Goal: Information Seeking & Learning: Learn about a topic

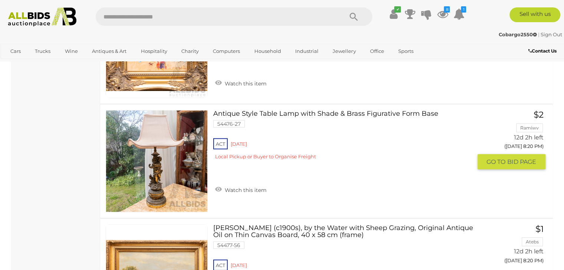
scroll to position [4698, 0]
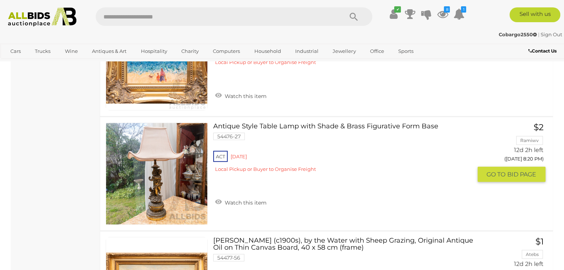
click at [390, 123] on link "Antique Style Table Lamp with Shade & Brass Figurative Form Base 54476-27 ACT R…" at bounding box center [345, 150] width 253 height 55
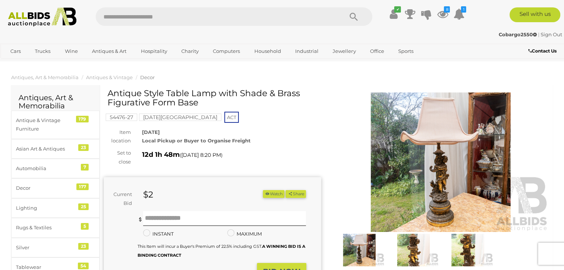
click at [445, 135] on img at bounding box center [440, 163] width 217 height 140
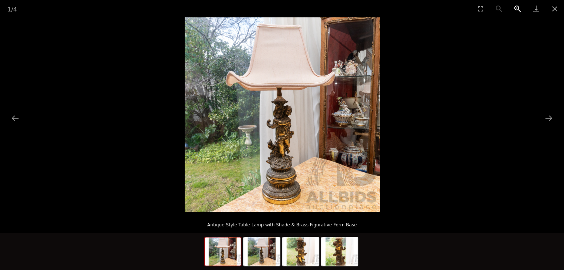
click at [516, 8] on button "Zoom in" at bounding box center [517, 8] width 19 height 17
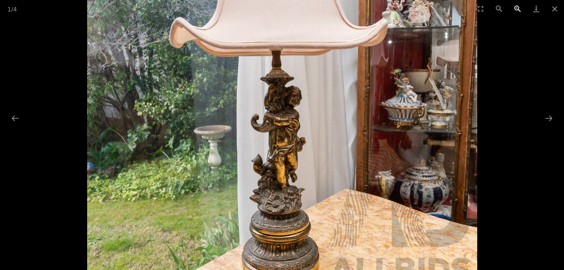
click at [516, 8] on button "Zoom in" at bounding box center [517, 8] width 19 height 17
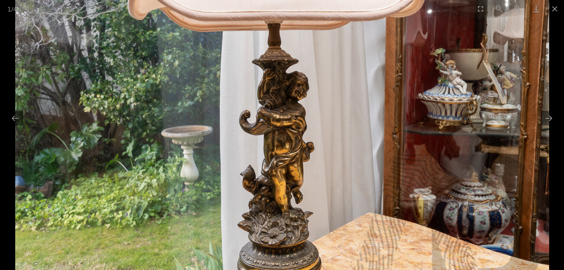
scroll to position [111, 0]
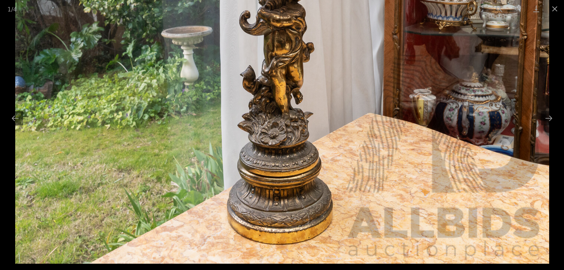
drag, startPoint x: 322, startPoint y: 98, endPoint x: 320, endPoint y: -32, distance: 130.4
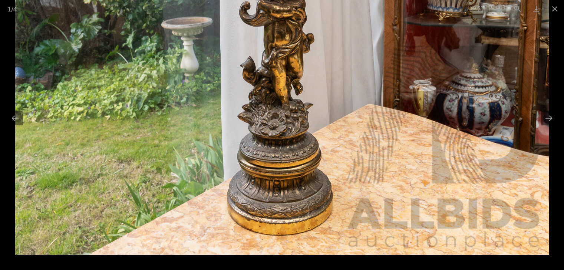
drag, startPoint x: 356, startPoint y: 102, endPoint x: 337, endPoint y: 9, distance: 94.6
click at [337, 10] on div "1 / 4 Antique Style Table Lamp with Shade & Brass Figurative Form Base" at bounding box center [282, 135] width 564 height 270
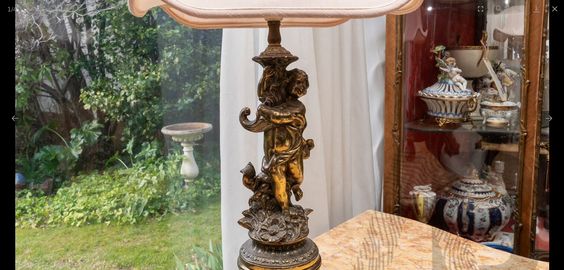
drag, startPoint x: 336, startPoint y: 30, endPoint x: 336, endPoint y: 121, distance: 90.8
click at [336, 121] on img at bounding box center [282, 95] width 534 height 534
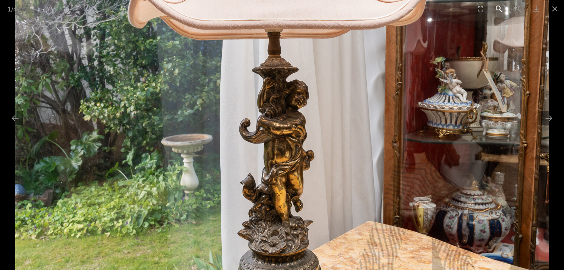
click at [498, 9] on button "Zoom out" at bounding box center [498, 8] width 19 height 17
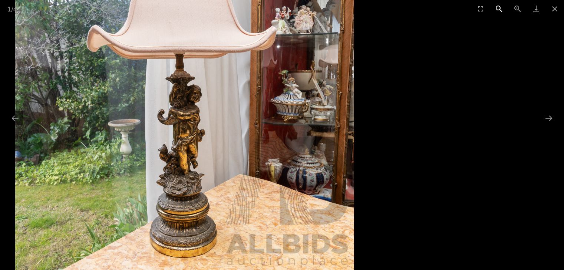
click at [498, 9] on button "Zoom out" at bounding box center [498, 8] width 19 height 17
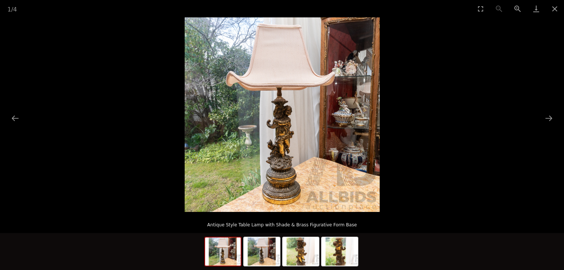
scroll to position [0, 0]
drag, startPoint x: 293, startPoint y: 106, endPoint x: 313, endPoint y: 107, distance: 19.7
click at [313, 107] on img at bounding box center [282, 114] width 195 height 195
click at [294, 132] on img at bounding box center [282, 114] width 195 height 195
click at [517, 7] on button "Zoom in" at bounding box center [517, 8] width 19 height 17
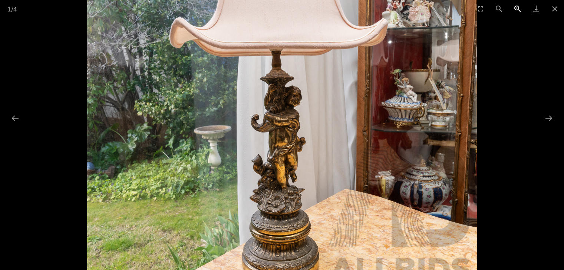
click at [517, 7] on button "Zoom in" at bounding box center [517, 8] width 19 height 17
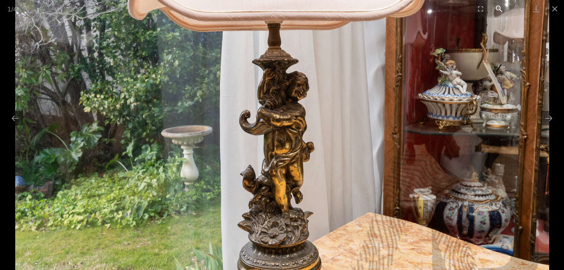
click at [497, 10] on button "Zoom out" at bounding box center [498, 8] width 19 height 17
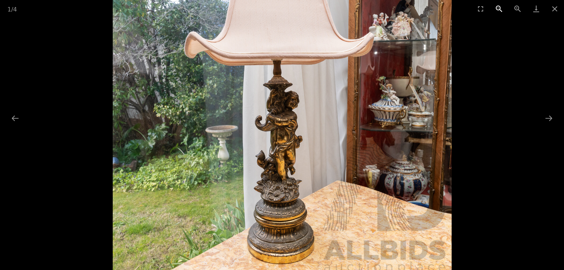
click at [497, 10] on button "Zoom out" at bounding box center [498, 8] width 19 height 17
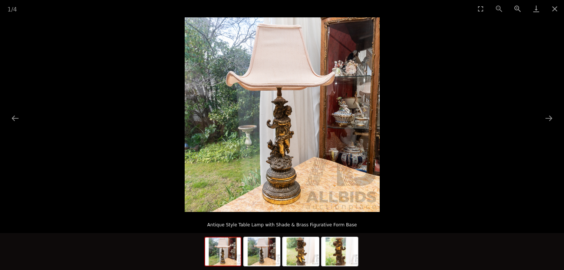
click at [497, 10] on div "1 / 4" at bounding box center [282, 8] width 564 height 17
click at [258, 254] on img at bounding box center [262, 252] width 36 height 28
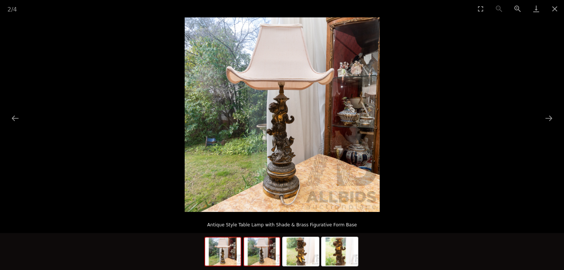
click at [219, 245] on img at bounding box center [223, 252] width 36 height 28
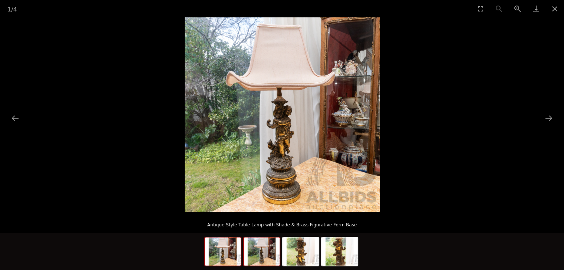
click at [268, 260] on img at bounding box center [262, 252] width 36 height 28
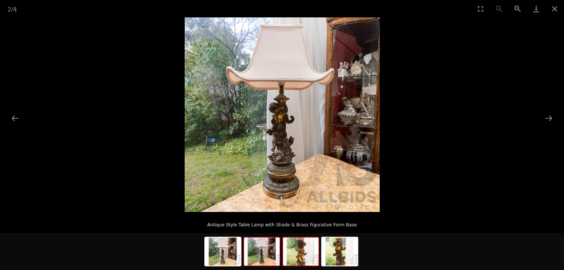
click at [310, 256] on img at bounding box center [301, 252] width 36 height 28
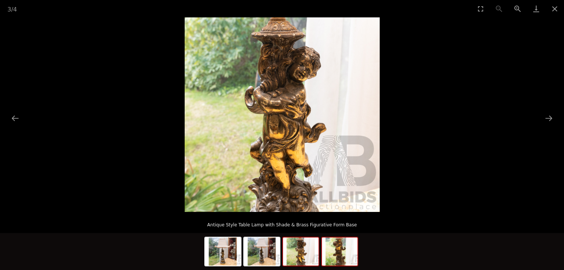
click at [336, 259] on img at bounding box center [340, 252] width 36 height 28
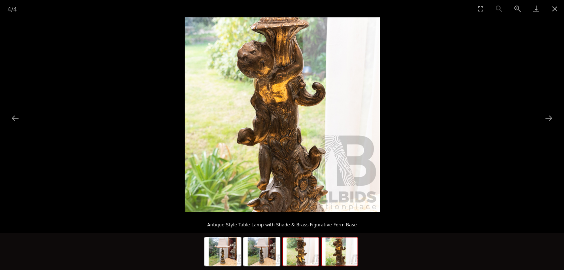
click at [303, 259] on img at bounding box center [301, 252] width 36 height 28
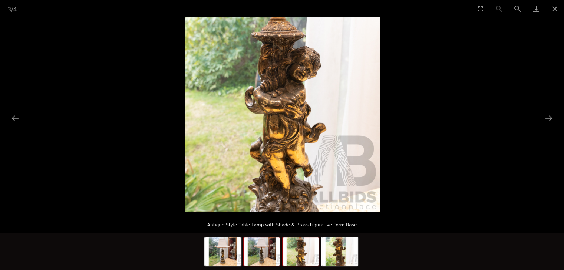
click at [256, 253] on img at bounding box center [262, 252] width 36 height 28
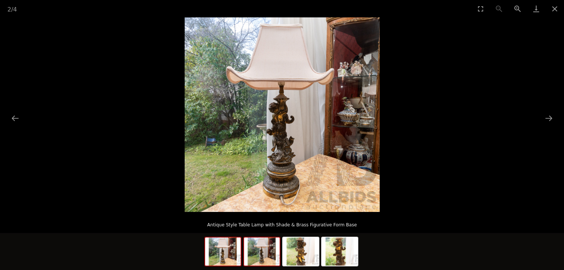
click at [229, 247] on img at bounding box center [223, 252] width 36 height 28
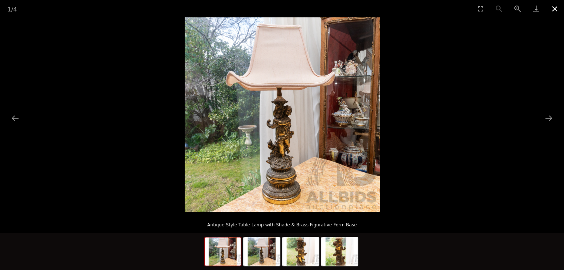
click at [554, 8] on button "Close gallery" at bounding box center [554, 8] width 19 height 17
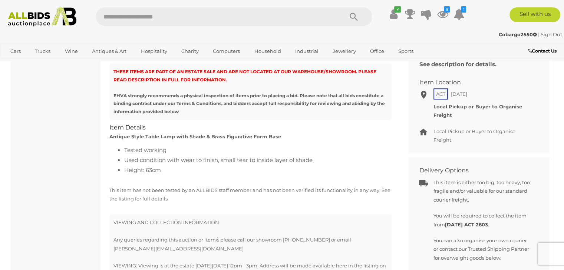
scroll to position [333, 0]
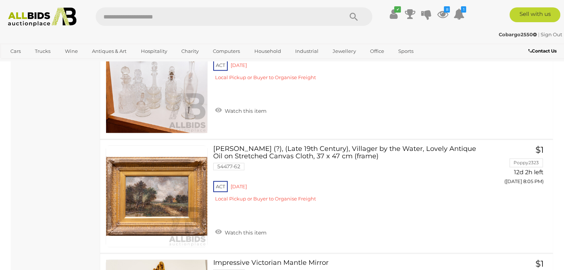
scroll to position [4309, 0]
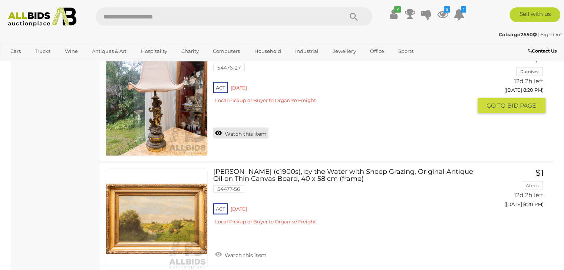
click at [217, 128] on link "Watch this item" at bounding box center [240, 133] width 55 height 11
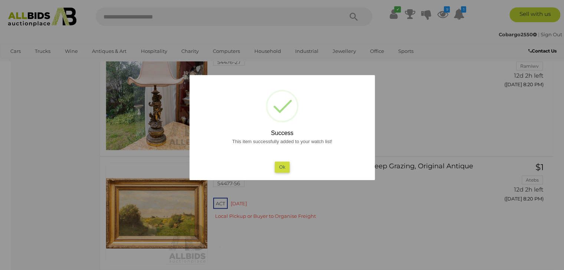
click at [282, 168] on button "Ok" at bounding box center [281, 167] width 15 height 11
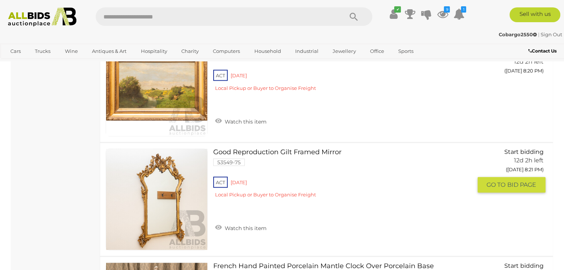
scroll to position [4420, 0]
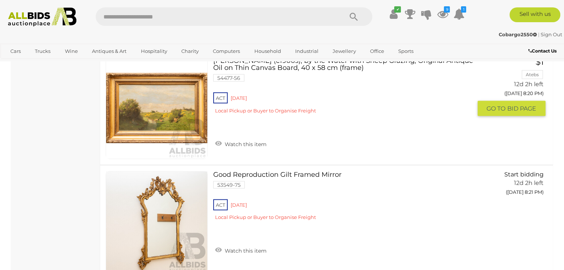
click at [174, 111] on img at bounding box center [156, 108] width 101 height 101
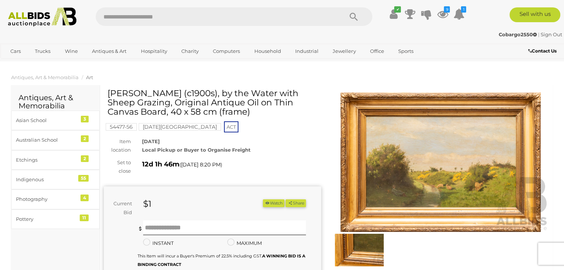
click at [449, 175] on img at bounding box center [440, 163] width 217 height 140
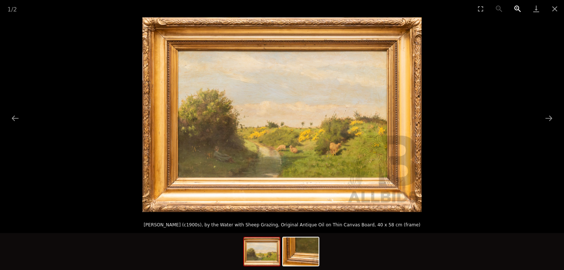
click at [517, 6] on button "Zoom in" at bounding box center [517, 8] width 19 height 17
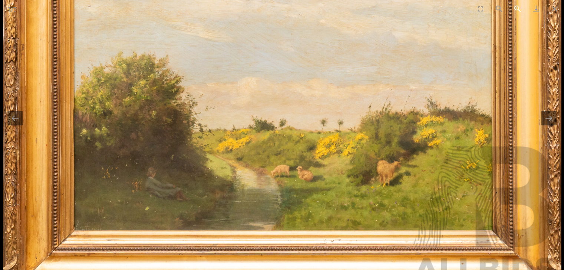
click at [517, 6] on button "Zoom in" at bounding box center [517, 8] width 19 height 17
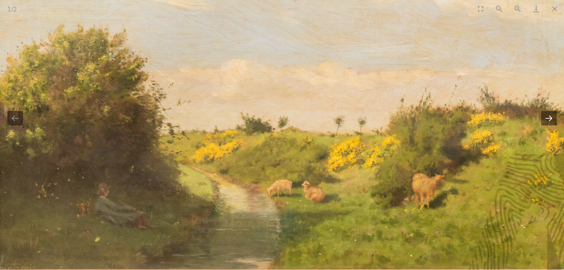
click at [548, 116] on button "Next slide" at bounding box center [549, 118] width 16 height 14
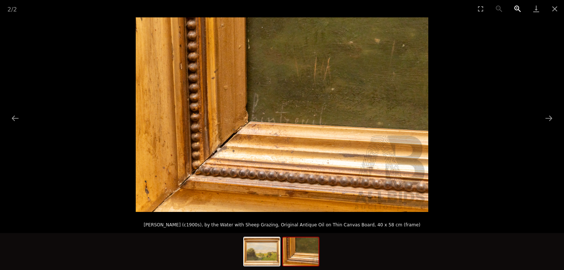
click at [516, 5] on button "Zoom in" at bounding box center [517, 8] width 19 height 17
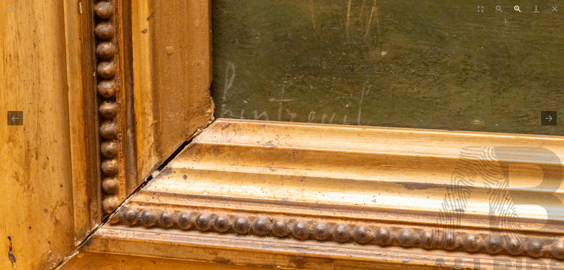
click at [516, 5] on button "Zoom in" at bounding box center [517, 8] width 19 height 17
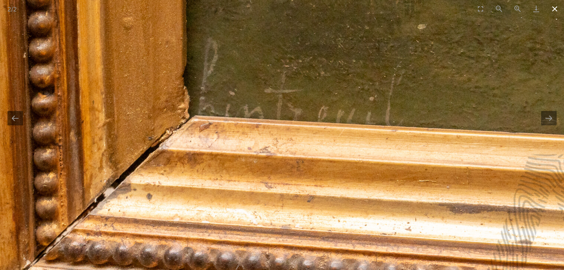
click at [555, 5] on button "Close gallery" at bounding box center [554, 8] width 19 height 17
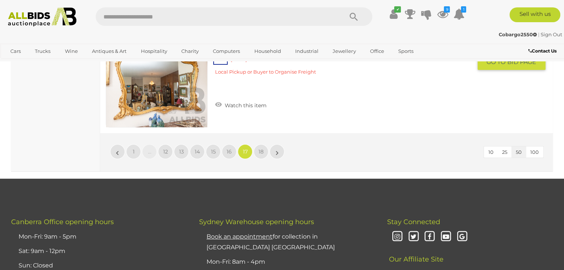
scroll to position [5828, 0]
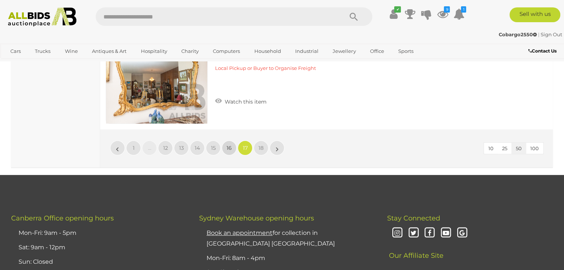
click at [228, 145] on span "16" at bounding box center [228, 148] width 5 height 7
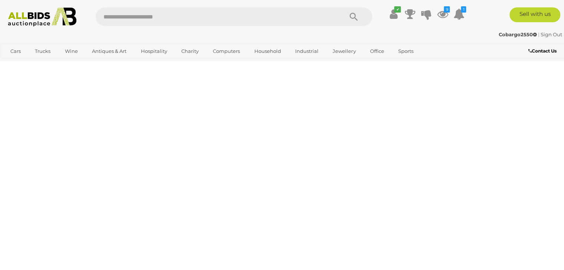
scroll to position [165, 0]
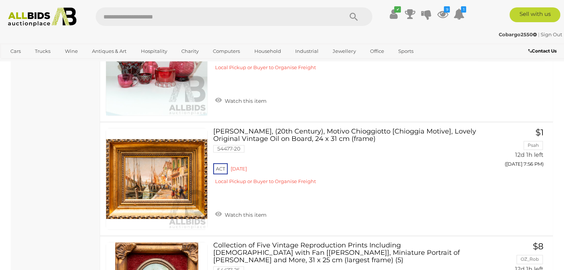
scroll to position [3685, 0]
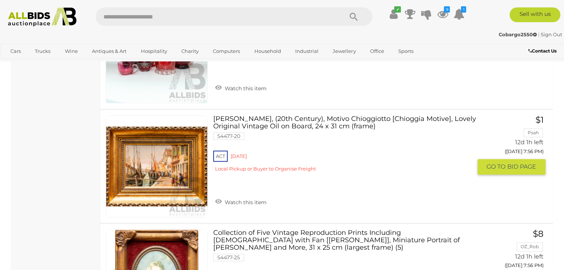
click at [179, 144] on link at bounding box center [157, 167] width 102 height 102
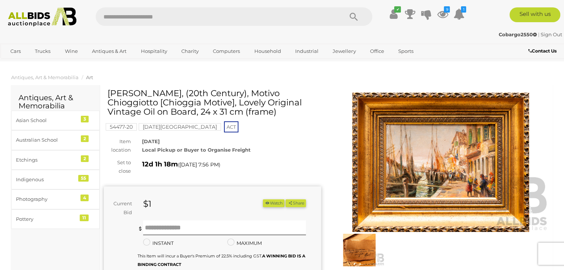
click at [440, 149] on img at bounding box center [440, 163] width 217 height 140
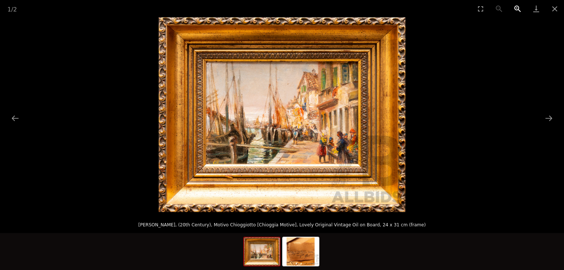
click at [515, 7] on button "Zoom in" at bounding box center [517, 8] width 19 height 17
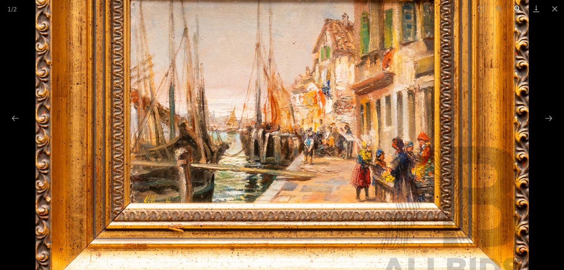
click at [515, 7] on button "Zoom in" at bounding box center [517, 8] width 19 height 17
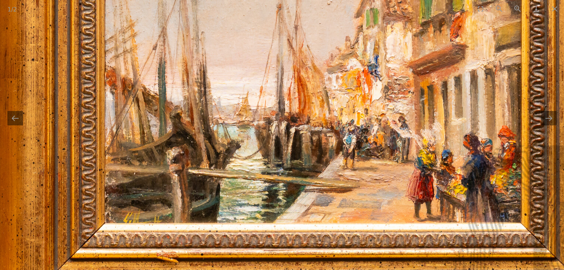
drag, startPoint x: 399, startPoint y: 80, endPoint x: 434, endPoint y: 48, distance: 47.7
click at [434, 52] on img at bounding box center [312, 88] width 675 height 534
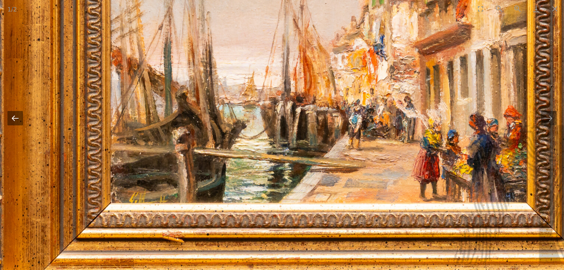
click at [14, 117] on button "Previous slide" at bounding box center [15, 118] width 16 height 14
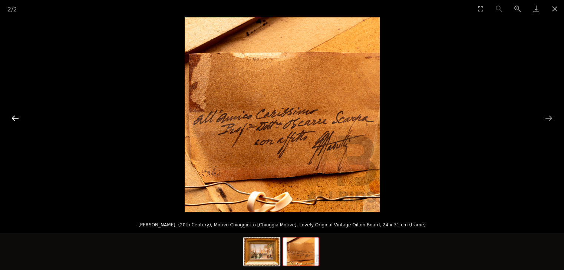
click at [13, 116] on button "Previous slide" at bounding box center [15, 118] width 16 height 14
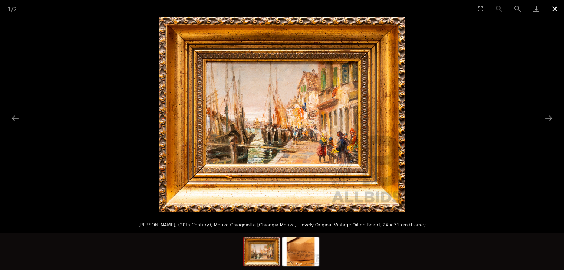
click at [555, 11] on button "Close gallery" at bounding box center [554, 8] width 19 height 17
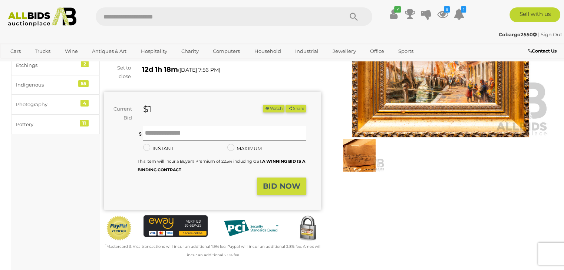
scroll to position [148, 0]
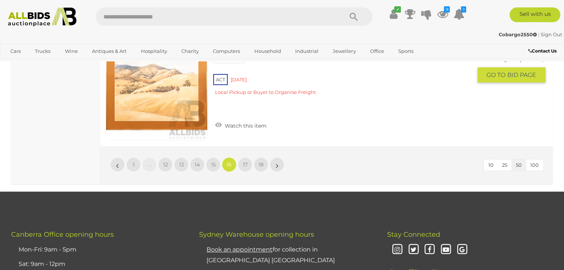
scroll to position [5843, 0]
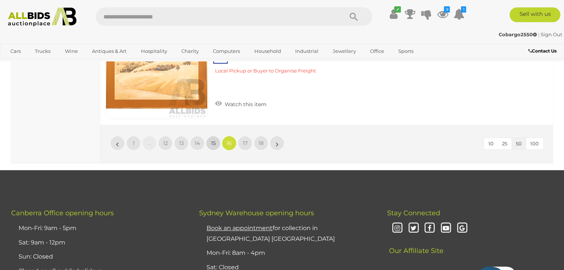
click at [211, 140] on span "15" at bounding box center [213, 143] width 5 height 7
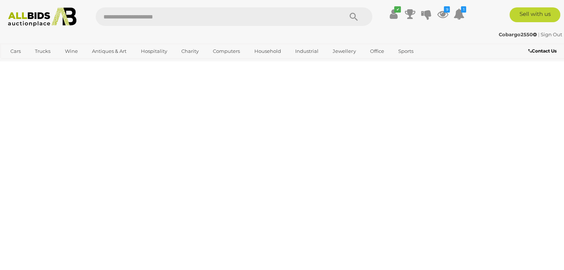
scroll to position [165, 0]
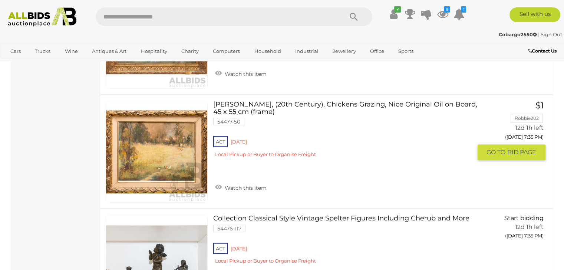
scroll to position [1759, 0]
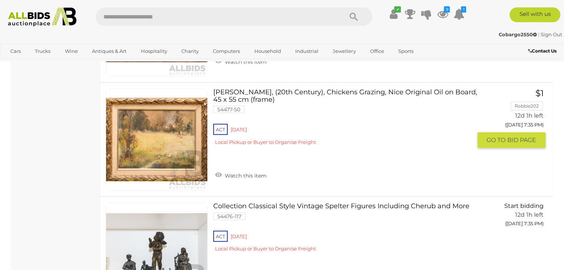
click at [143, 149] on img at bounding box center [156, 139] width 101 height 101
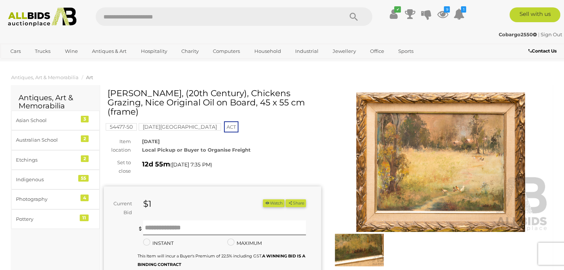
click at [453, 183] on img at bounding box center [440, 163] width 217 height 140
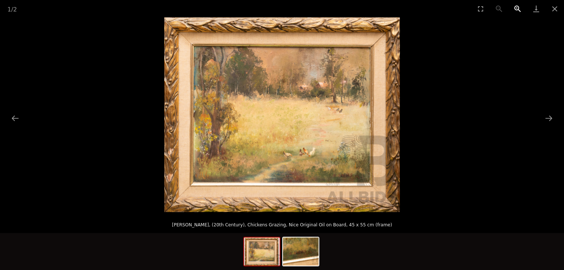
click at [515, 5] on button "Zoom in" at bounding box center [517, 8] width 19 height 17
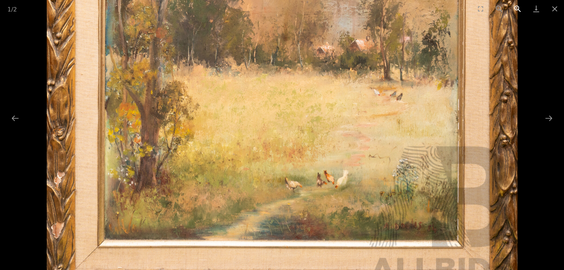
click at [515, 5] on button "Zoom in" at bounding box center [517, 8] width 19 height 17
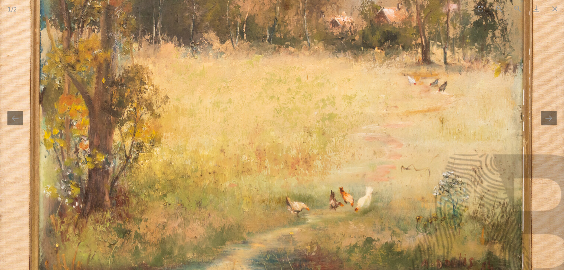
scroll to position [74, 0]
click at [548, 117] on button "Next slide" at bounding box center [549, 118] width 16 height 14
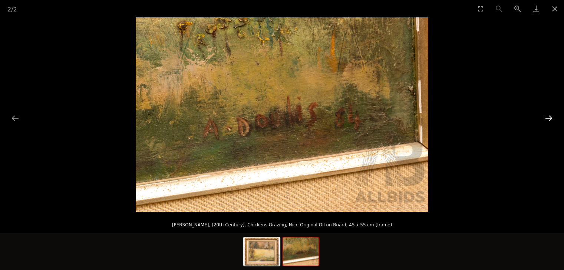
click at [548, 117] on button "Next slide" at bounding box center [549, 118] width 16 height 14
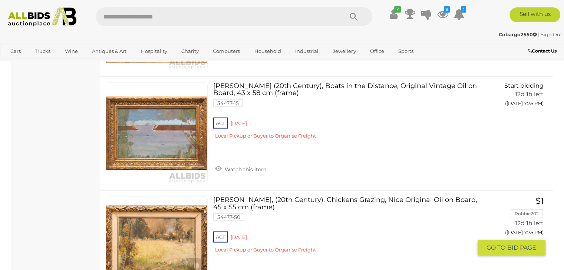
scroll to position [1650, 0]
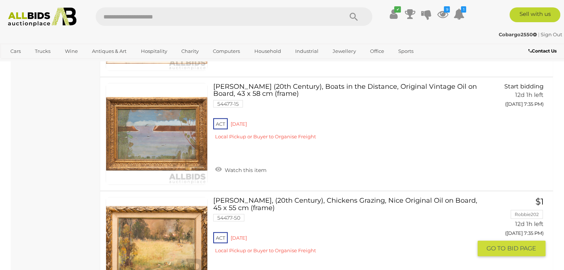
click at [284, 197] on link "A. Doulis, (20th Century), Chickens Grazing, Nice Original Oil on Board, 45 x 5…" at bounding box center [345, 228] width 253 height 62
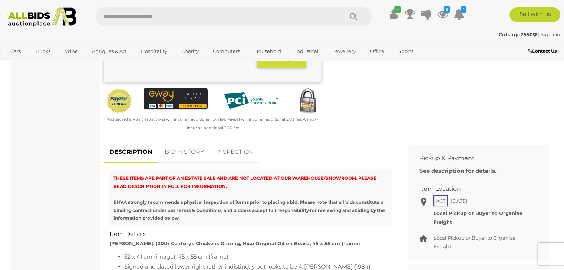
scroll to position [259, 0]
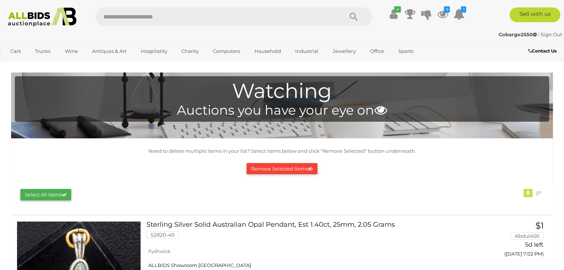
scroll to position [37, 0]
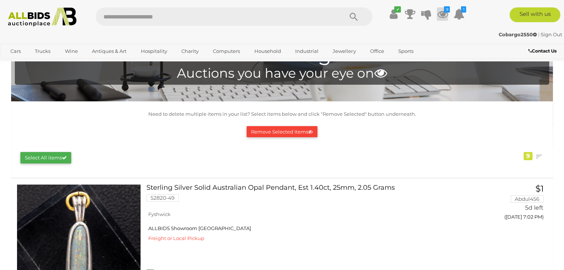
click at [444, 10] on icon "9" at bounding box center [447, 9] width 6 height 6
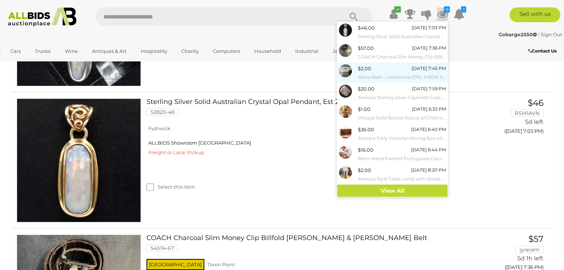
scroll to position [40, 0]
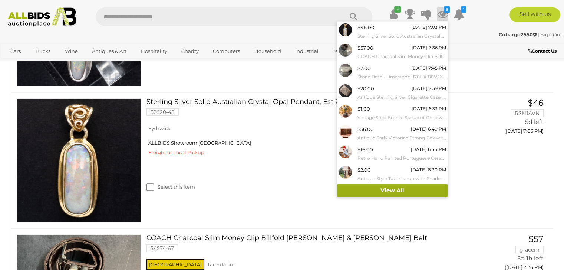
click at [392, 191] on link "View All" at bounding box center [392, 191] width 110 height 13
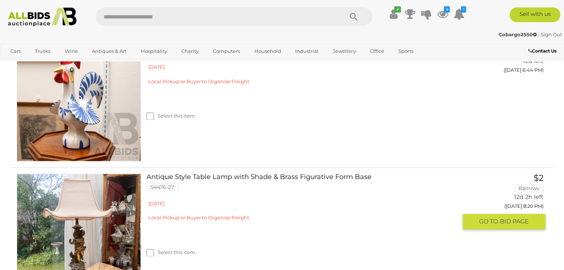
scroll to position [1000, 0]
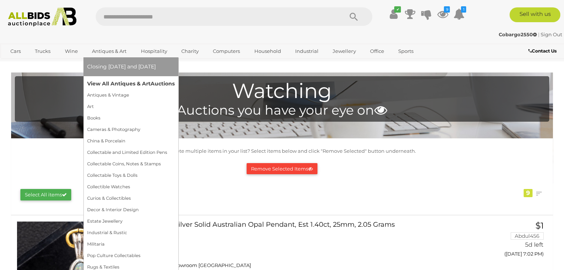
click at [130, 84] on link "View All Antiques & Art Auctions" at bounding box center [130, 83] width 87 height 11
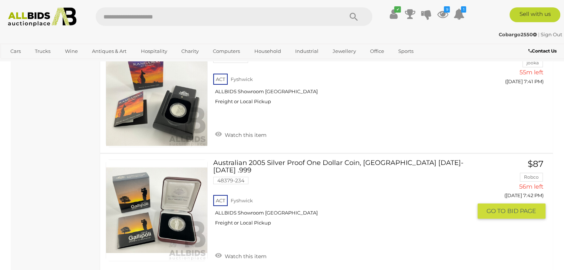
scroll to position [5817, 0]
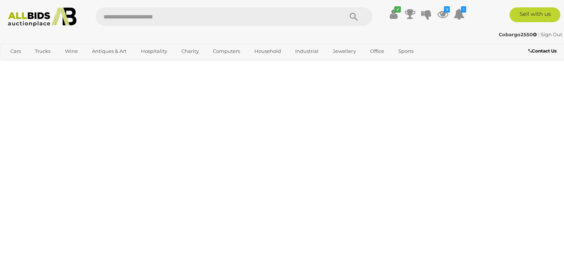
scroll to position [165, 0]
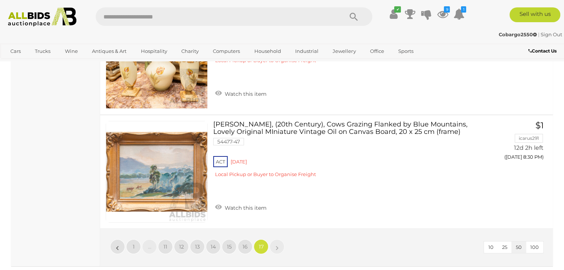
scroll to position [5464, 0]
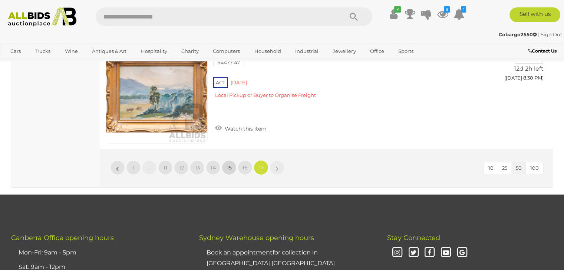
click at [228, 165] on span "15" at bounding box center [229, 168] width 5 height 7
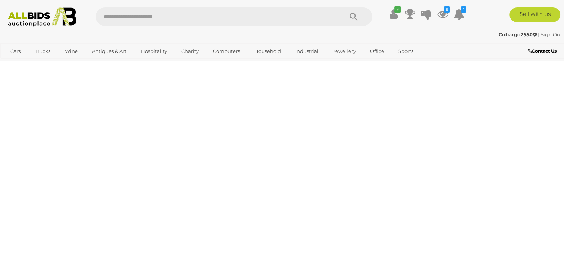
scroll to position [165, 0]
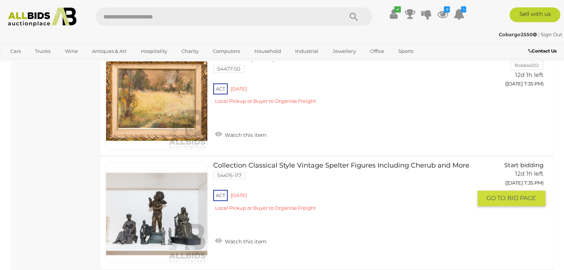
scroll to position [1002, 0]
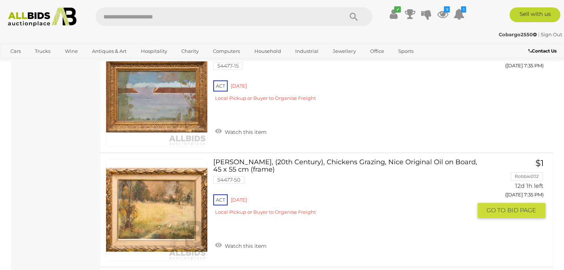
click at [153, 205] on link at bounding box center [157, 210] width 102 height 102
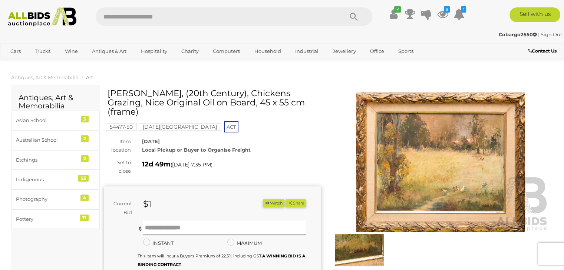
click at [437, 180] on img at bounding box center [440, 163] width 217 height 140
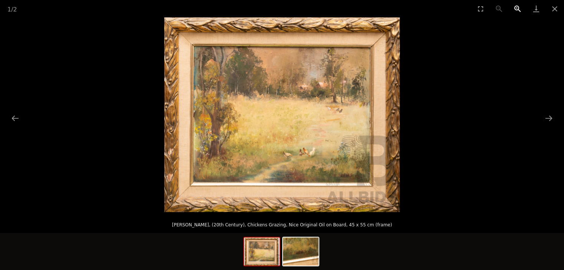
click at [516, 8] on button "Zoom in" at bounding box center [517, 8] width 19 height 17
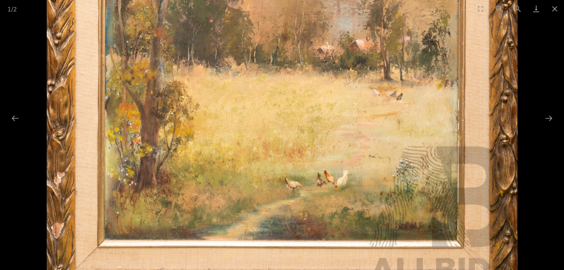
scroll to position [142, 0]
click at [554, 7] on button "Close gallery" at bounding box center [554, 8] width 19 height 17
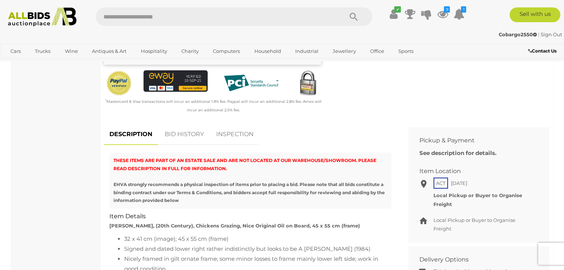
scroll to position [296, 0]
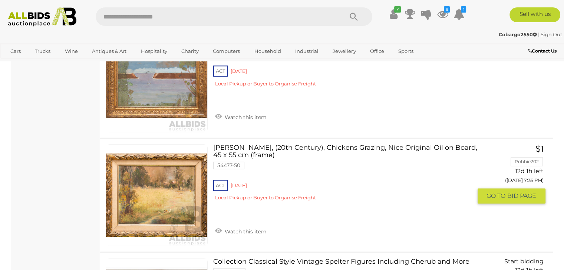
scroll to position [999, 0]
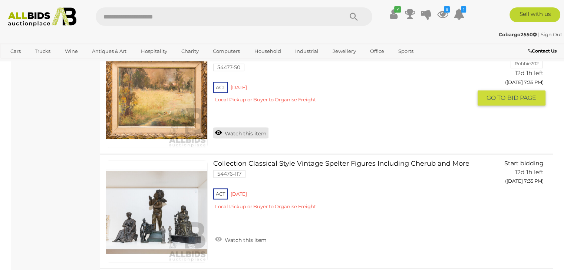
click at [219, 130] on link "Watch this item" at bounding box center [240, 132] width 55 height 11
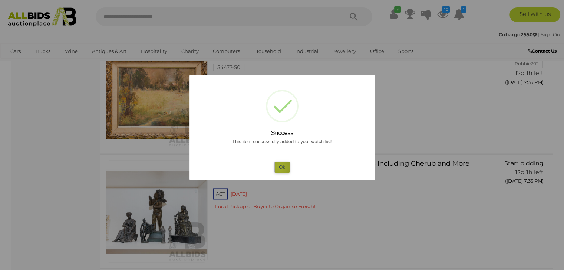
click at [279, 167] on button "Ok" at bounding box center [281, 167] width 15 height 11
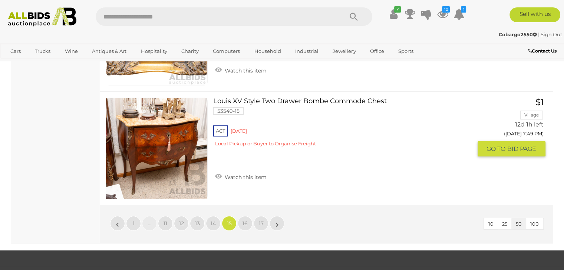
scroll to position [5779, 0]
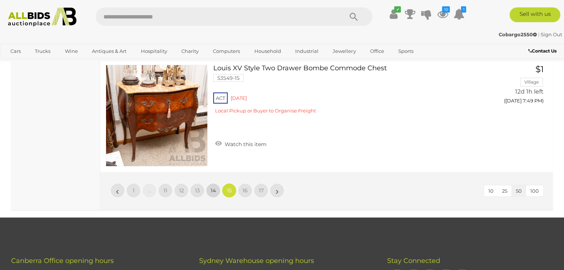
click at [212, 187] on span "14" at bounding box center [212, 190] width 5 height 7
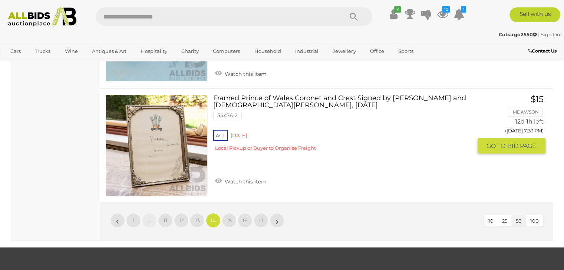
scroll to position [5797, 0]
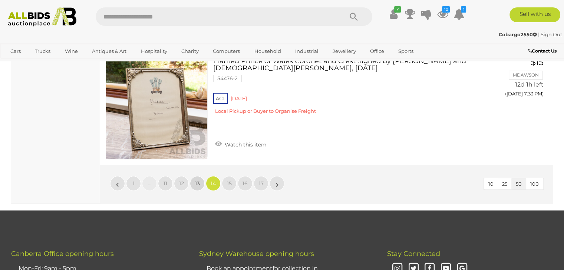
click at [196, 180] on span "13" at bounding box center [197, 183] width 5 height 7
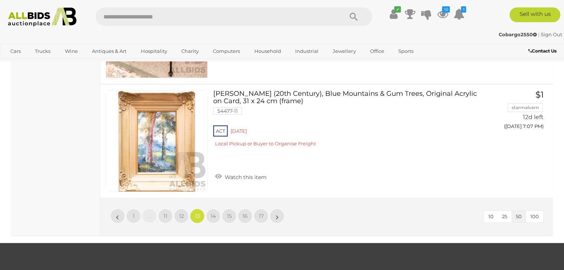
scroll to position [5797, 0]
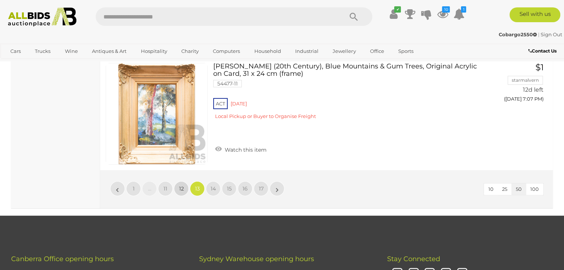
click at [179, 186] on span "12" at bounding box center [181, 189] width 5 height 7
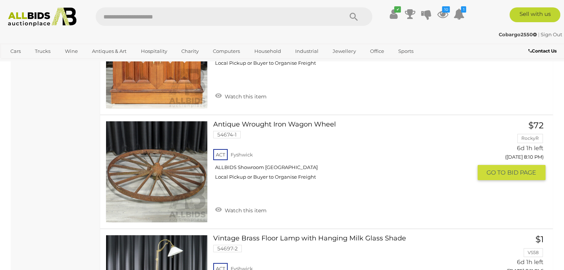
scroll to position [2648, 0]
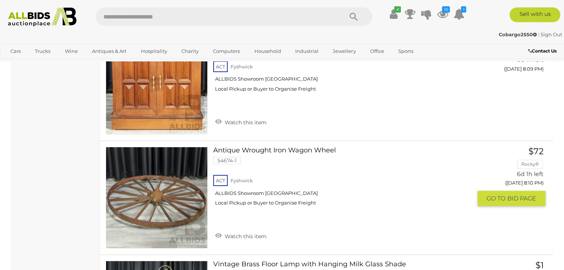
click at [159, 183] on link at bounding box center [157, 198] width 102 height 102
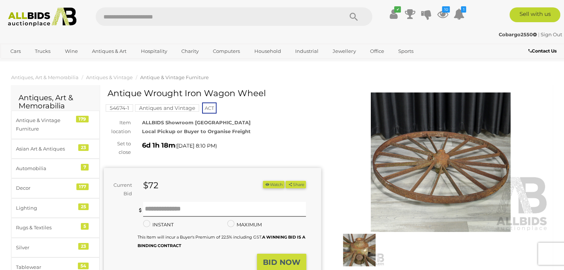
click at [442, 167] on img at bounding box center [440, 163] width 217 height 140
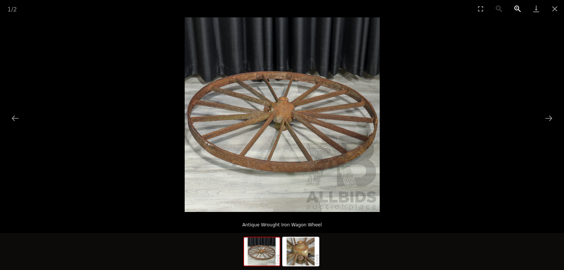
click at [517, 6] on button "Zoom in" at bounding box center [517, 8] width 19 height 17
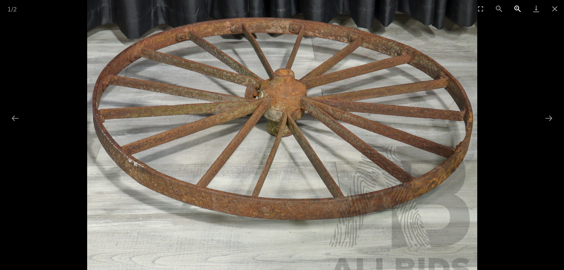
click at [517, 6] on button "Zoom in" at bounding box center [517, 8] width 19 height 17
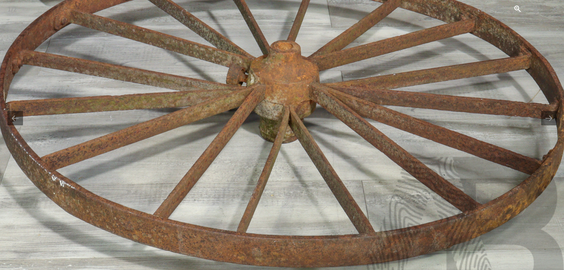
click at [517, 6] on button "Zoom in" at bounding box center [517, 8] width 19 height 17
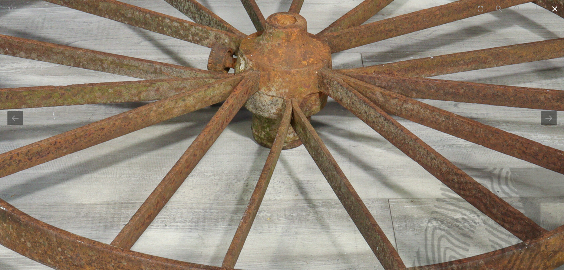
click at [555, 7] on button "Close gallery" at bounding box center [554, 8] width 19 height 17
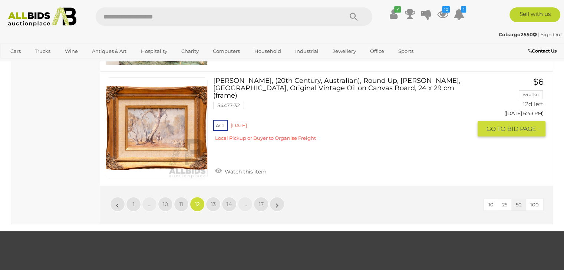
scroll to position [5803, 0]
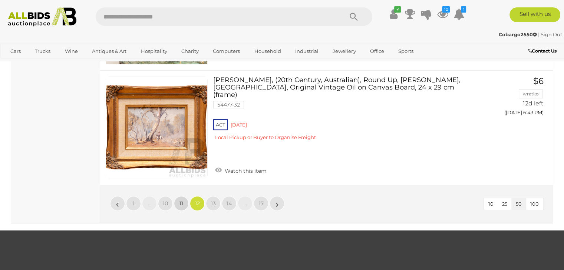
click at [180, 200] on span "11" at bounding box center [181, 203] width 4 height 7
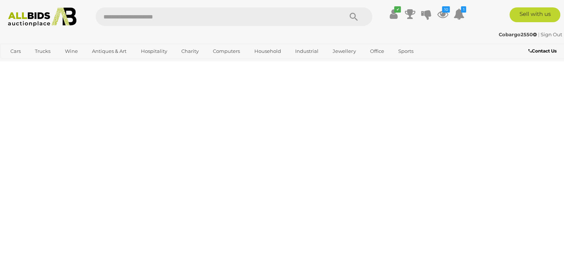
scroll to position [165, 0]
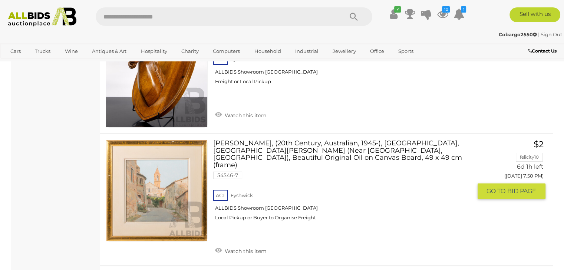
scroll to position [5575, 0]
click at [167, 165] on link at bounding box center [157, 191] width 102 height 102
click at [166, 166] on link at bounding box center [157, 191] width 102 height 102
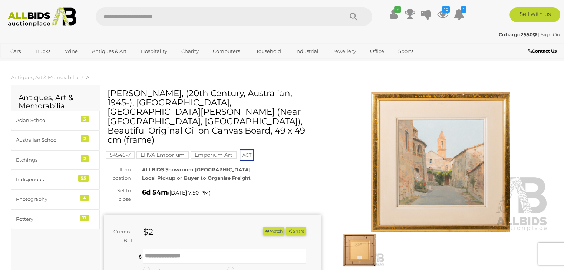
click at [457, 182] on img at bounding box center [440, 163] width 217 height 140
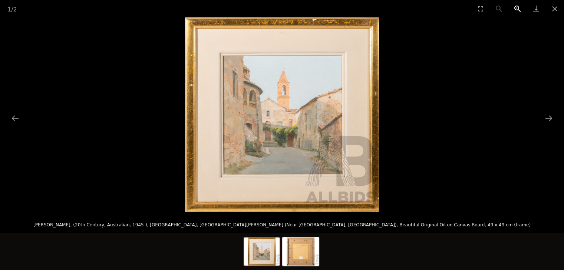
click at [518, 6] on button "Zoom in" at bounding box center [517, 8] width 19 height 17
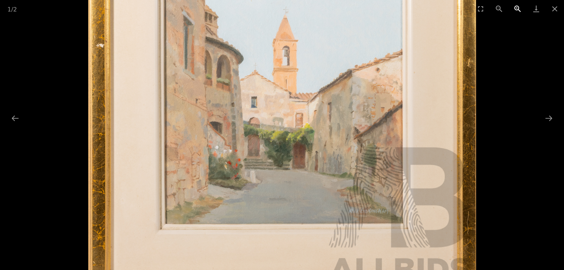
click at [518, 6] on button "Zoom in" at bounding box center [517, 8] width 19 height 17
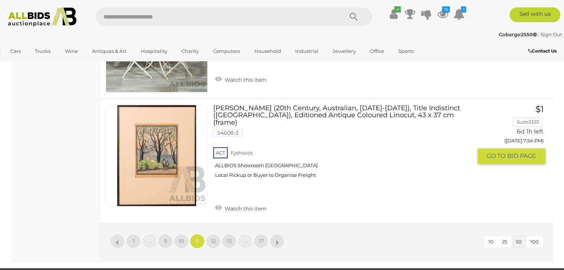
scroll to position [5893, 0]
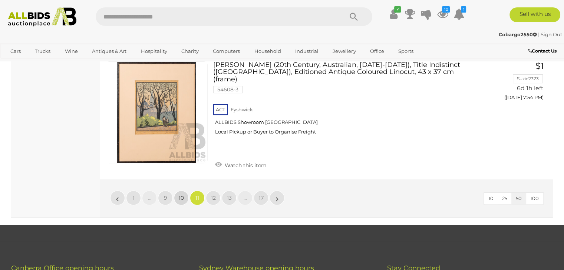
click at [182, 195] on span "10" at bounding box center [181, 198] width 5 height 7
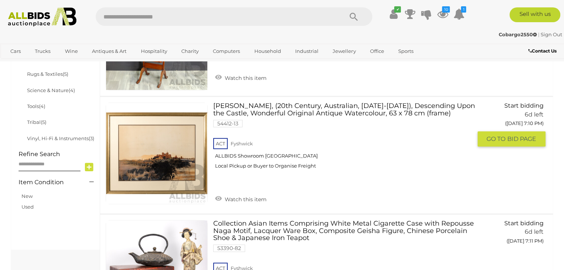
scroll to position [499, 0]
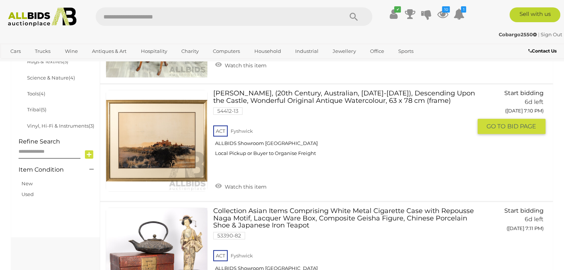
click at [151, 153] on img at bounding box center [156, 140] width 101 height 101
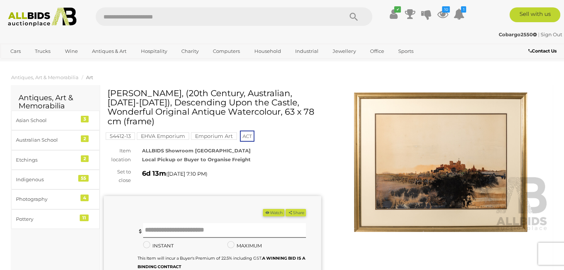
click at [458, 162] on img at bounding box center [440, 163] width 217 height 140
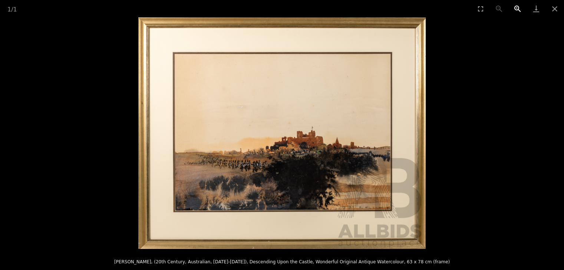
click at [514, 7] on button "Zoom in" at bounding box center [517, 8] width 19 height 17
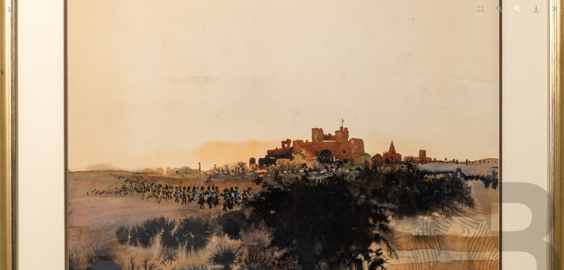
click at [514, 7] on button "Zoom in" at bounding box center [517, 8] width 19 height 17
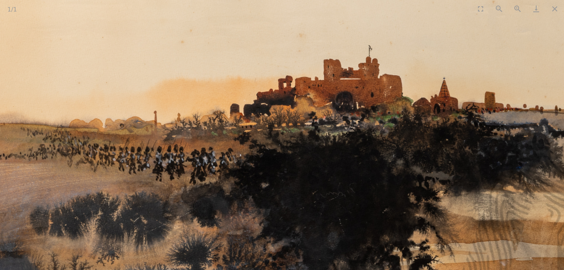
drag, startPoint x: 359, startPoint y: 161, endPoint x: 356, endPoint y: 95, distance: 66.0
click at [356, 95] on img at bounding box center [278, 66] width 861 height 696
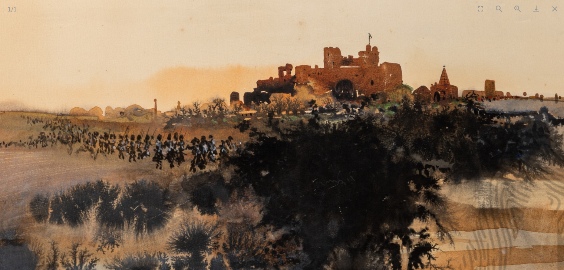
click at [196, 157] on img at bounding box center [278, 54] width 861 height 696
click at [516, 6] on button "Zoom in" at bounding box center [517, 8] width 19 height 17
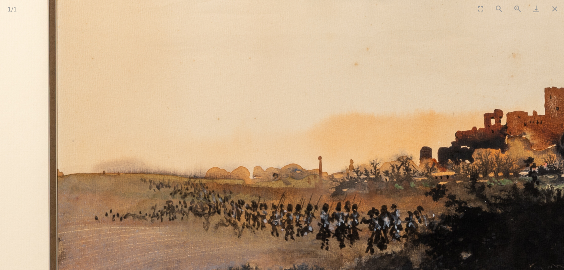
drag, startPoint x: 232, startPoint y: 248, endPoint x: 296, endPoint y: 174, distance: 97.7
click at [296, 174] on img at bounding box center [484, 96] width 1149 height 928
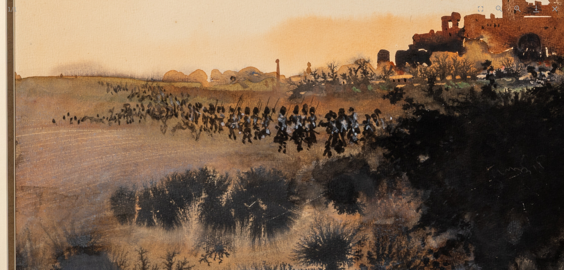
drag, startPoint x: 419, startPoint y: 249, endPoint x: 348, endPoint y: 155, distance: 118.3
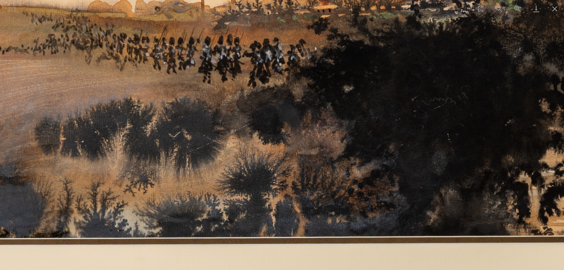
drag, startPoint x: 335, startPoint y: 145, endPoint x: 305, endPoint y: 157, distance: 32.2
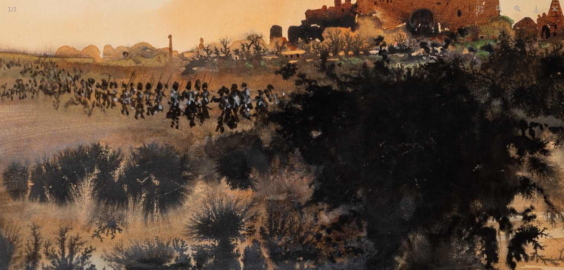
drag, startPoint x: 330, startPoint y: 145, endPoint x: 282, endPoint y: 225, distance: 93.4
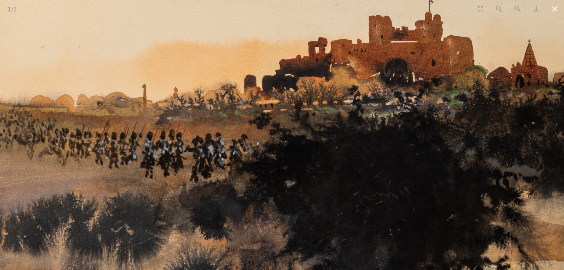
click at [556, 6] on button "Close gallery" at bounding box center [554, 8] width 19 height 17
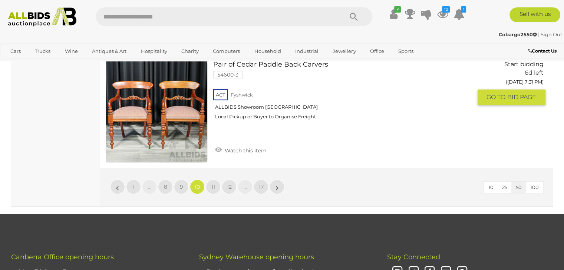
scroll to position [5913, 0]
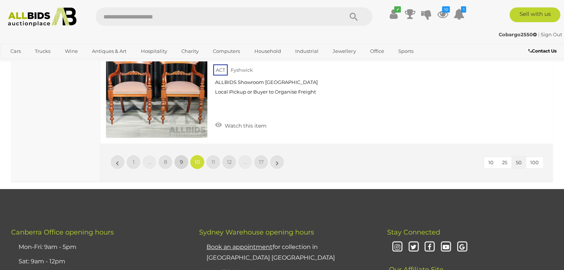
click at [180, 159] on span "9" at bounding box center [181, 162] width 3 height 7
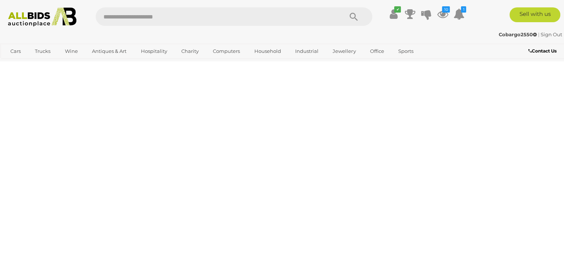
scroll to position [165, 0]
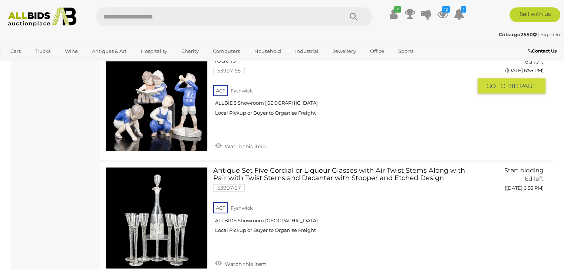
scroll to position [2314, 0]
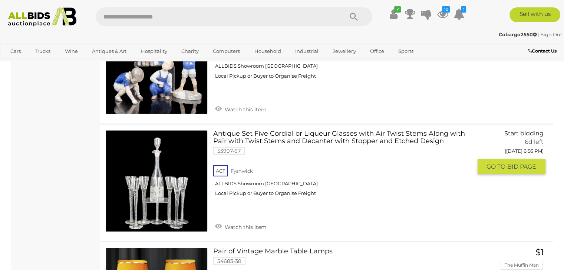
click at [359, 130] on link "Antique Set Five Cordial or Liqueur Glasses with Air Twist Stems Along with Pai…" at bounding box center [345, 166] width 253 height 72
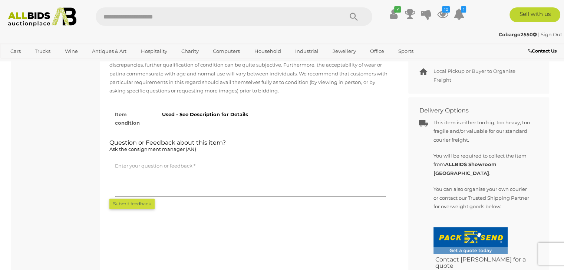
scroll to position [408, 0]
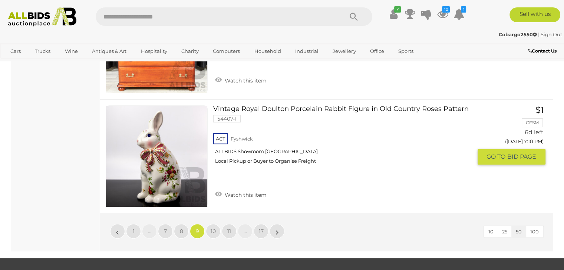
scroll to position [5832, 0]
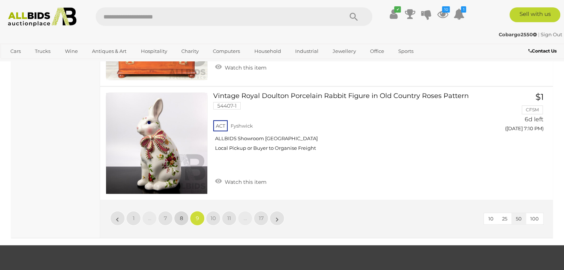
click at [180, 215] on span "8" at bounding box center [181, 218] width 3 height 7
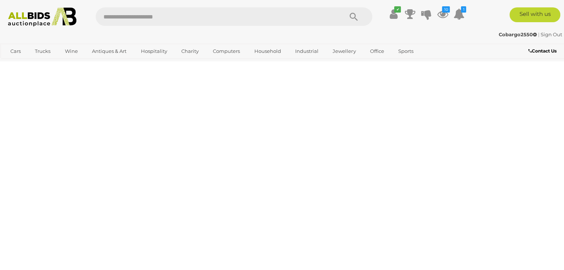
scroll to position [165, 0]
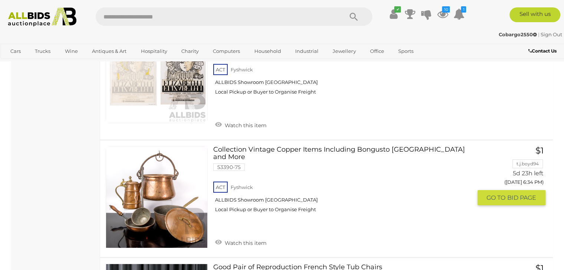
scroll to position [2500, 0]
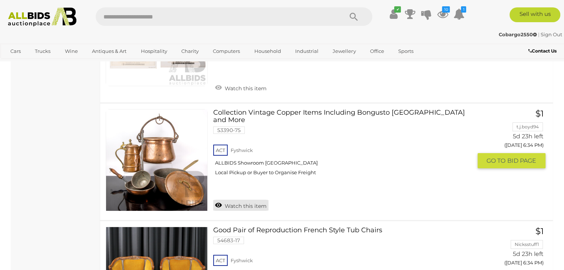
click at [216, 200] on link "Watch this item" at bounding box center [240, 205] width 55 height 11
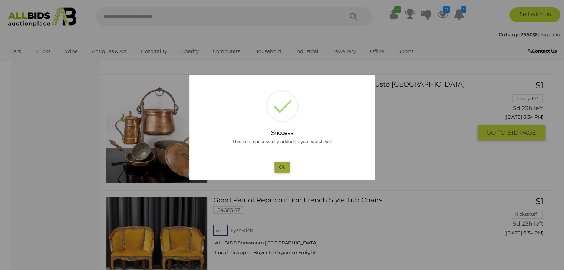
click at [283, 167] on button "Ok" at bounding box center [281, 167] width 15 height 11
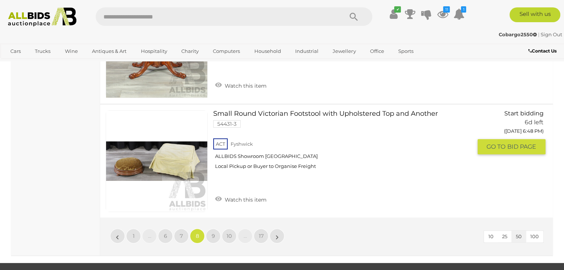
scroll to position [5909, 0]
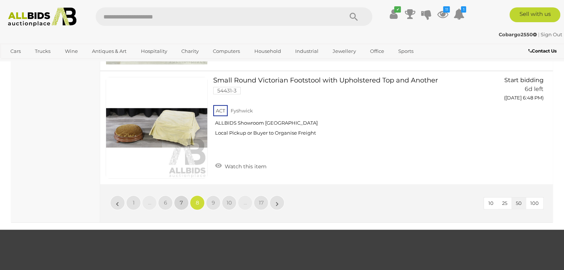
click at [179, 196] on link "7" at bounding box center [181, 203] width 15 height 15
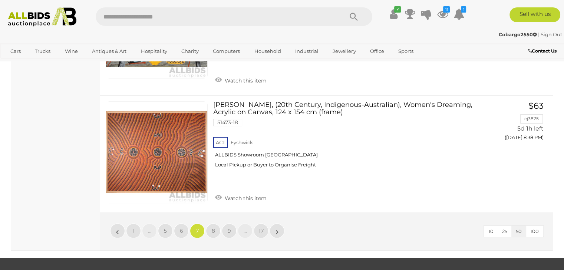
scroll to position [5983, 0]
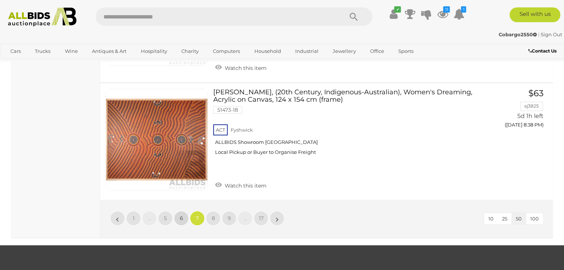
click at [181, 215] on span "6" at bounding box center [181, 218] width 3 height 7
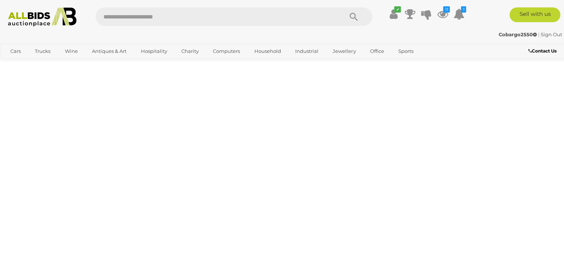
scroll to position [165, 0]
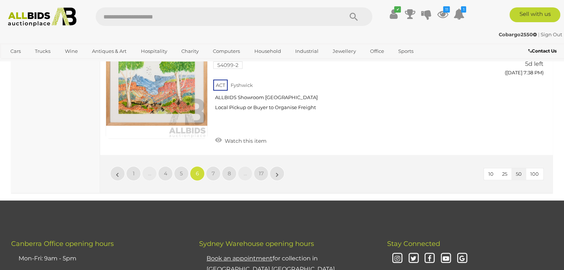
scroll to position [5983, 0]
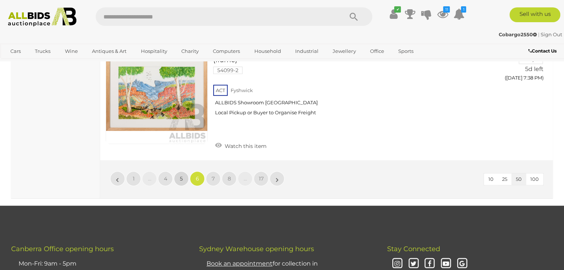
click at [182, 176] on span "5" at bounding box center [181, 179] width 3 height 7
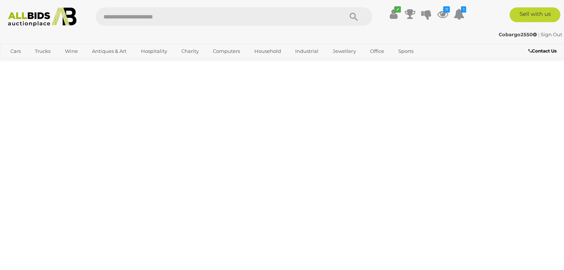
scroll to position [165, 0]
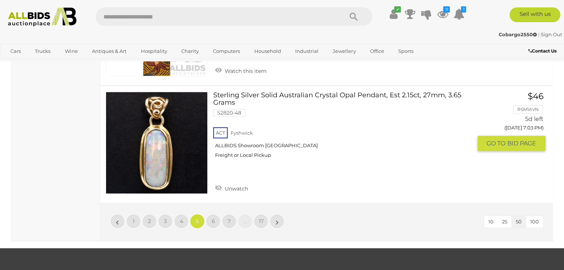
scroll to position [5983, 0]
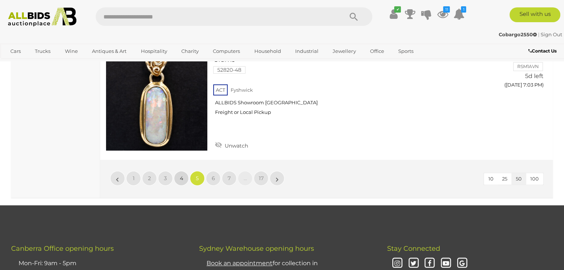
click at [180, 175] on span "4" at bounding box center [181, 178] width 3 height 7
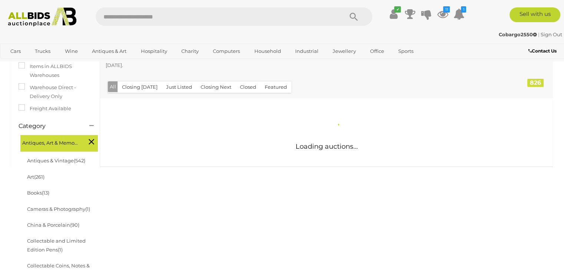
scroll to position [128, 0]
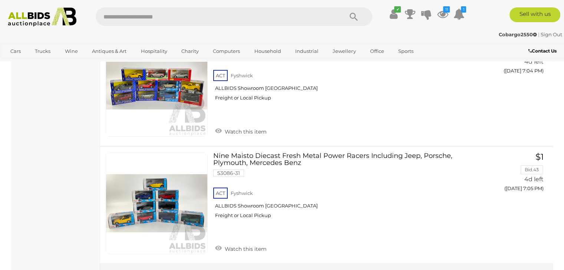
scroll to position [5946, 0]
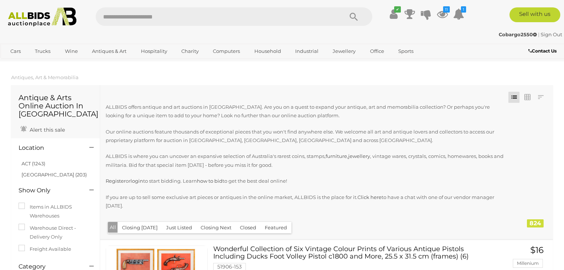
scroll to position [5946, 0]
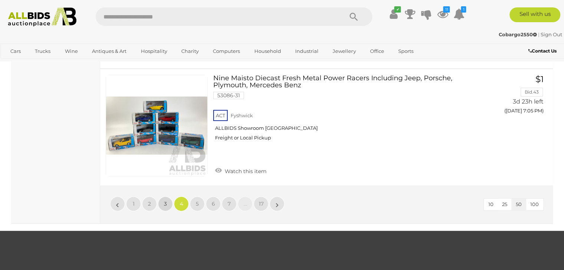
click at [168, 197] on link "3" at bounding box center [165, 204] width 15 height 15
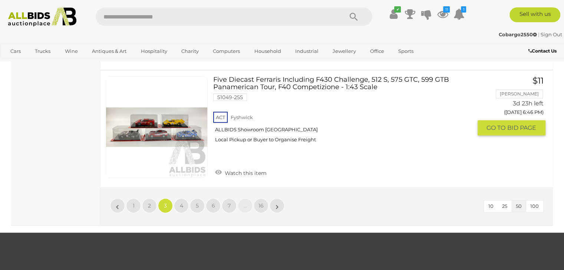
scroll to position [5946, 0]
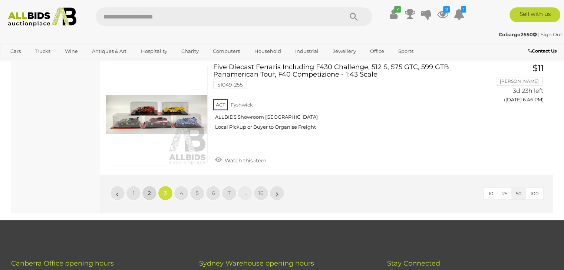
click at [149, 190] on span "2" at bounding box center [149, 193] width 3 height 7
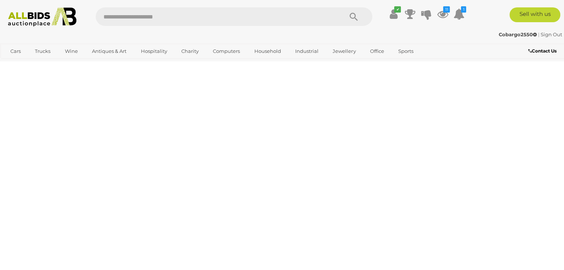
scroll to position [165, 0]
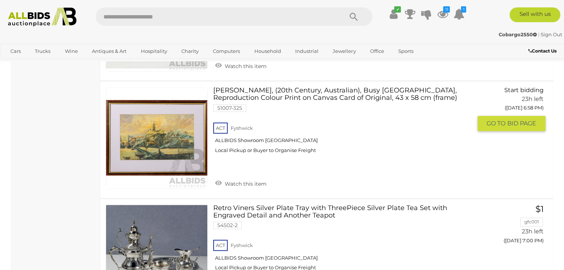
scroll to position [3796, 0]
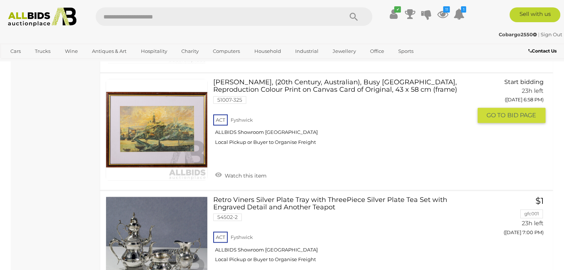
click at [172, 113] on link at bounding box center [157, 130] width 102 height 102
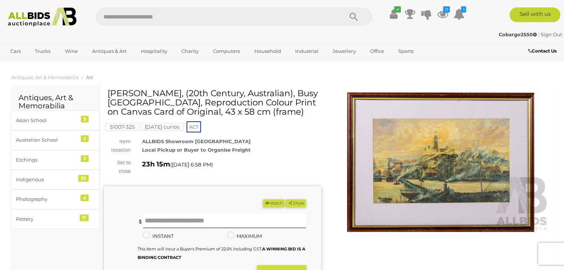
click at [436, 167] on img at bounding box center [440, 163] width 217 height 140
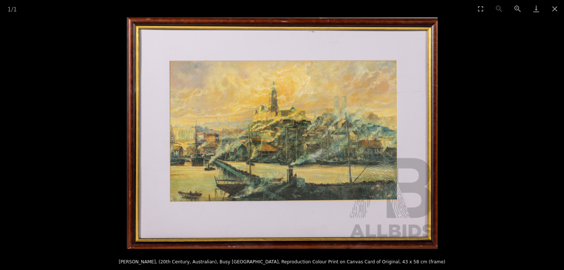
scroll to position [37, 0]
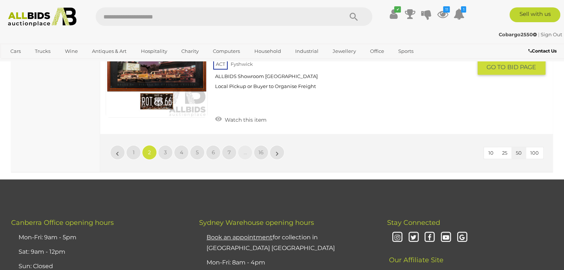
scroll to position [5988, 0]
